Goal: Complete application form

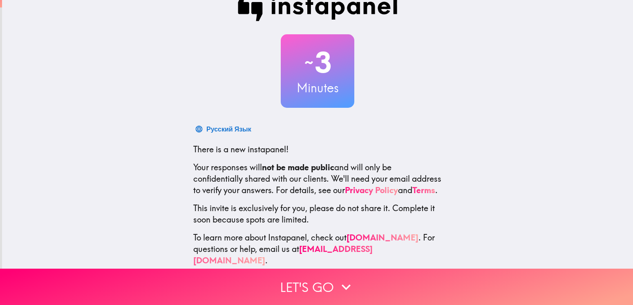
scroll to position [36, 0]
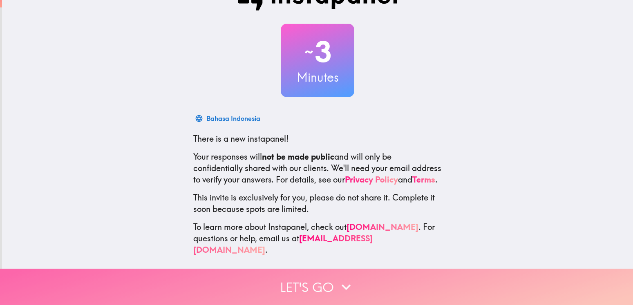
click at [300, 278] on button "Let's go" at bounding box center [316, 287] width 633 height 36
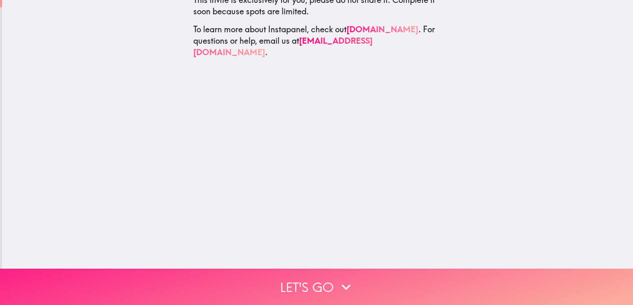
scroll to position [0, 0]
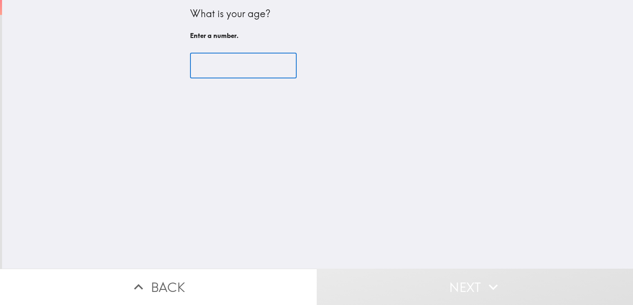
click at [215, 70] on input "number" at bounding box center [243, 65] width 107 height 25
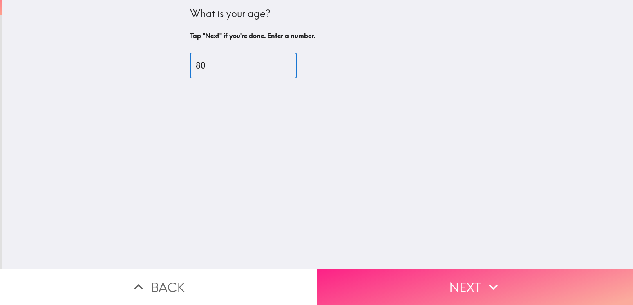
type input "80"
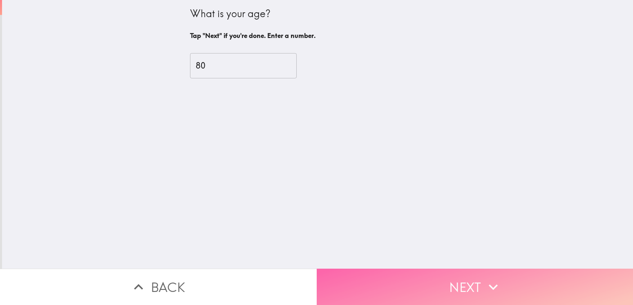
click at [466, 275] on button "Next" at bounding box center [475, 287] width 317 height 36
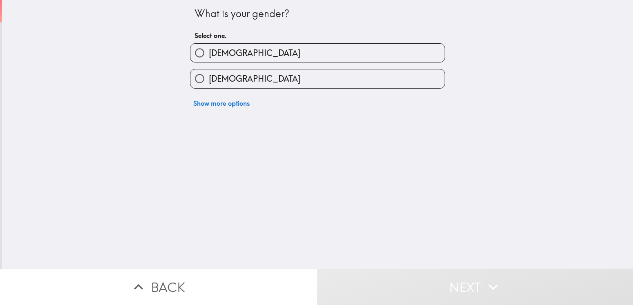
click at [253, 85] on label "[DEMOGRAPHIC_DATA]" at bounding box center [317, 78] width 254 height 18
click at [209, 85] on input "[DEMOGRAPHIC_DATA]" at bounding box center [199, 78] width 18 height 18
radio input "true"
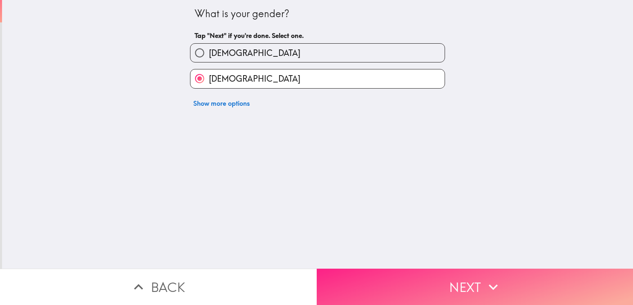
click at [455, 278] on button "Next" at bounding box center [475, 287] width 317 height 36
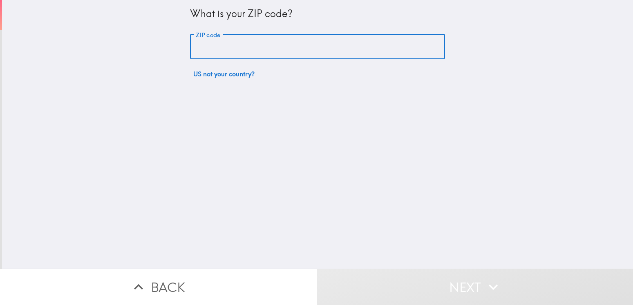
click at [218, 41] on input "ZIP code" at bounding box center [317, 46] width 255 height 25
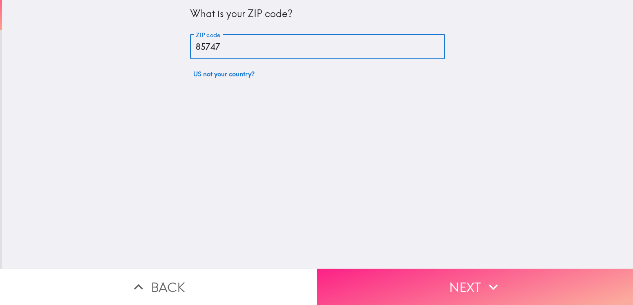
type input "85747"
click at [446, 279] on button "Next" at bounding box center [475, 287] width 317 height 36
